Goal: Transaction & Acquisition: Download file/media

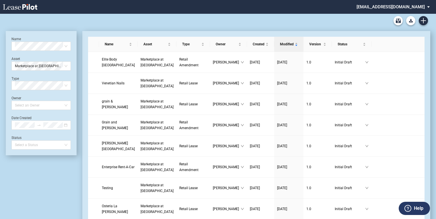
drag, startPoint x: 65, startPoint y: 66, endPoint x: 60, endPoint y: 37, distance: 30.2
click at [24, 9] on icon at bounding box center [20, 7] width 34 height 6
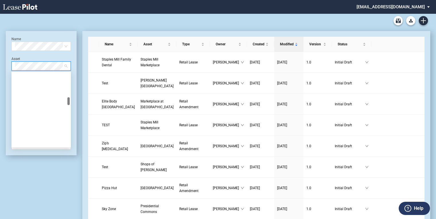
scroll to position [229, 0]
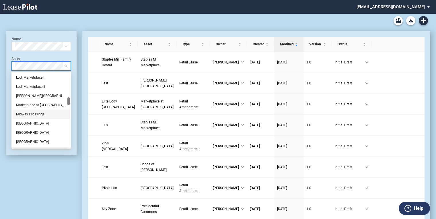
click at [32, 116] on div "Midway Crossings" at bounding box center [41, 114] width 50 height 6
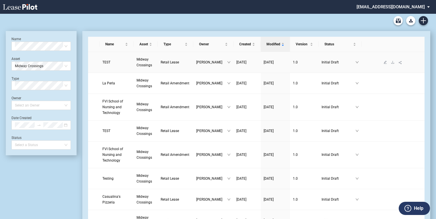
click at [143, 62] on link "Midway Crossings" at bounding box center [145, 61] width 18 height 11
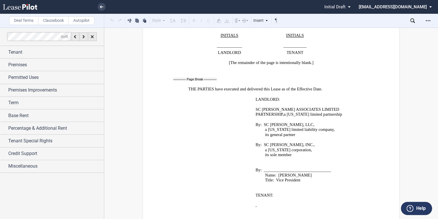
scroll to position [8893, 0]
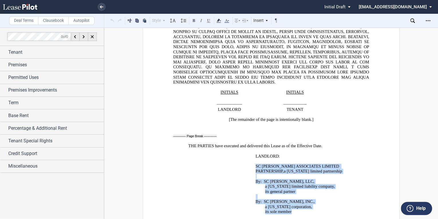
drag, startPoint x: 290, startPoint y: 95, endPoint x: 253, endPoint y: 51, distance: 57.4
click at [254, 164] on td "SC [PERSON_NAME] ASSOCIATES LIMITED PARTNERSHIP , a [US_STATE] limited partners…" at bounding box center [312, 204] width 116 height 81
drag, startPoint x: 253, startPoint y: 51, endPoint x: 263, endPoint y: 51, distance: 10.0
click at [426, 22] on icon "Open Lease options menu" at bounding box center [428, 20] width 5 height 5
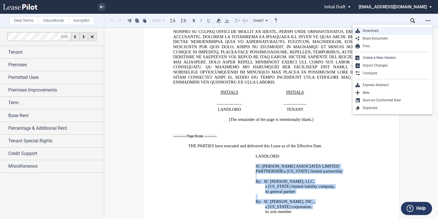
click at [375, 30] on div "Download" at bounding box center [395, 30] width 70 height 5
